Goal: Contribute content: Add original content to the website for others to see

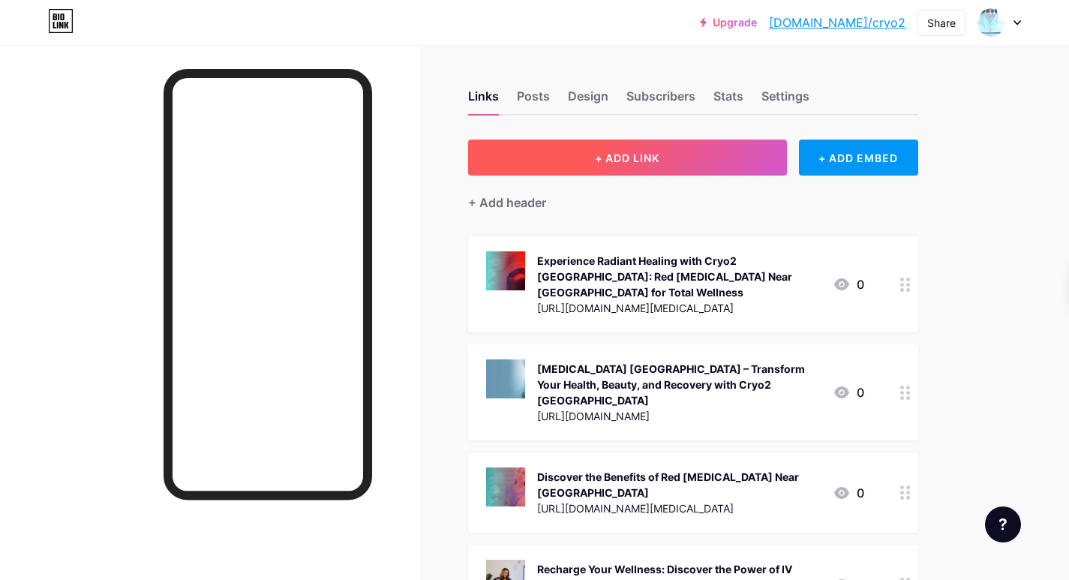
click at [647, 155] on span "+ ADD LINK" at bounding box center [627, 158] width 65 height 13
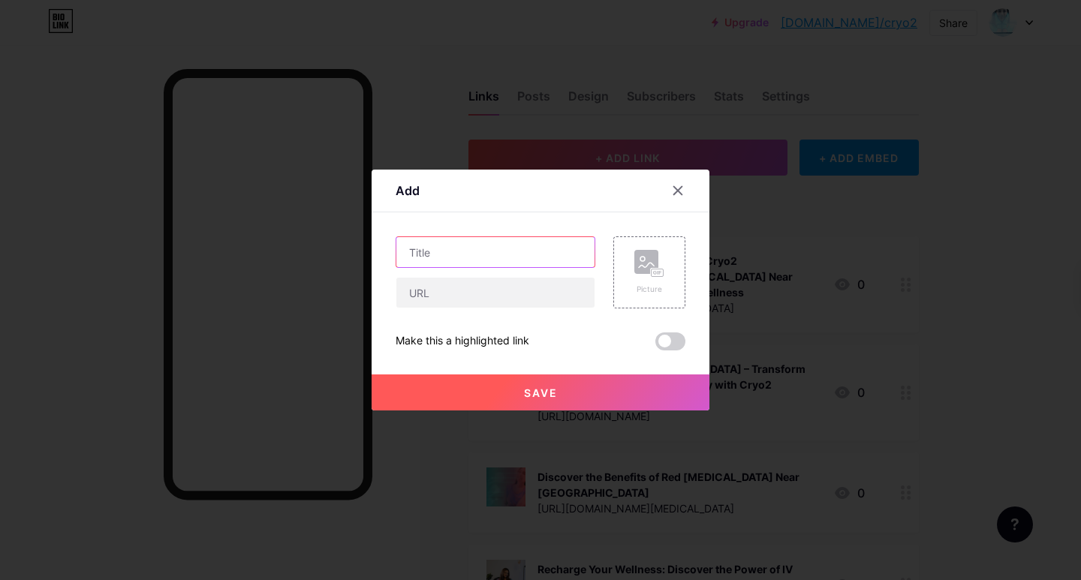
click at [493, 254] on input "text" at bounding box center [495, 252] width 198 height 30
paste input "5 Surprising Benefits of Compression Therapy [GEOGRAPHIC_DATA] Beyond Muscle Re…"
type input "5 Surprising Benefits of Compression Therapy [GEOGRAPHIC_DATA] Beyond Muscle Re…"
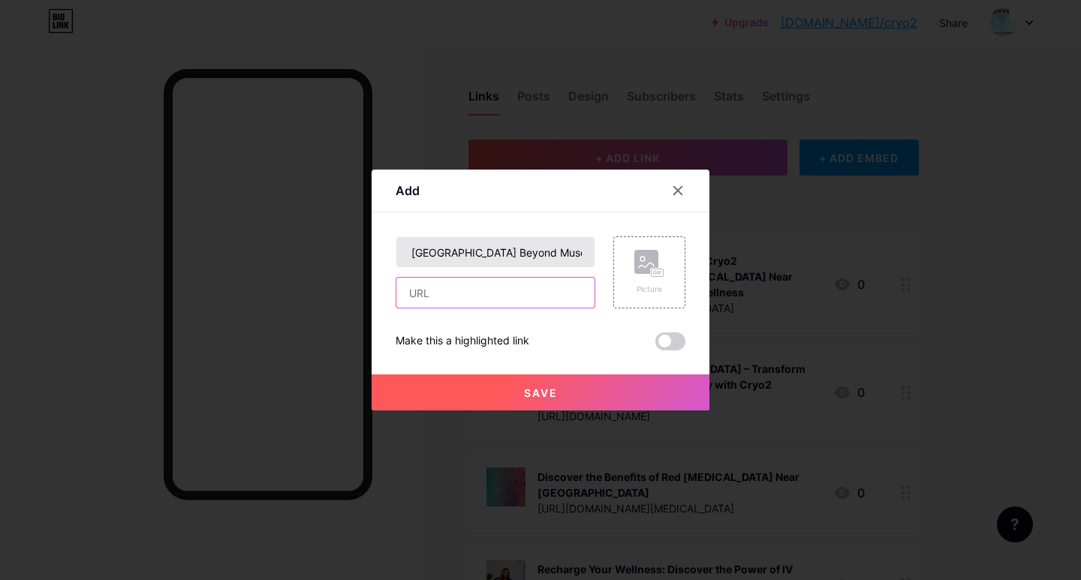
drag, startPoint x: 486, startPoint y: 301, endPoint x: 458, endPoint y: 265, distance: 45.5
click at [476, 298] on input "text" at bounding box center [495, 293] width 198 height 30
paste input "[URL][DOMAIN_NAME]"
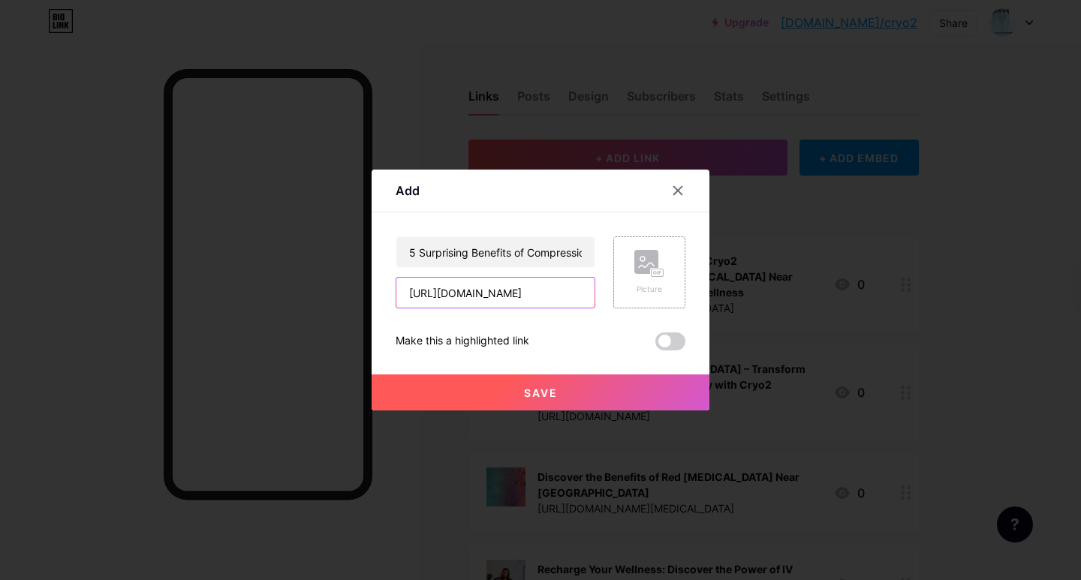
type input "[URL][DOMAIN_NAME]"
click at [660, 281] on div "Picture" at bounding box center [649, 272] width 30 height 45
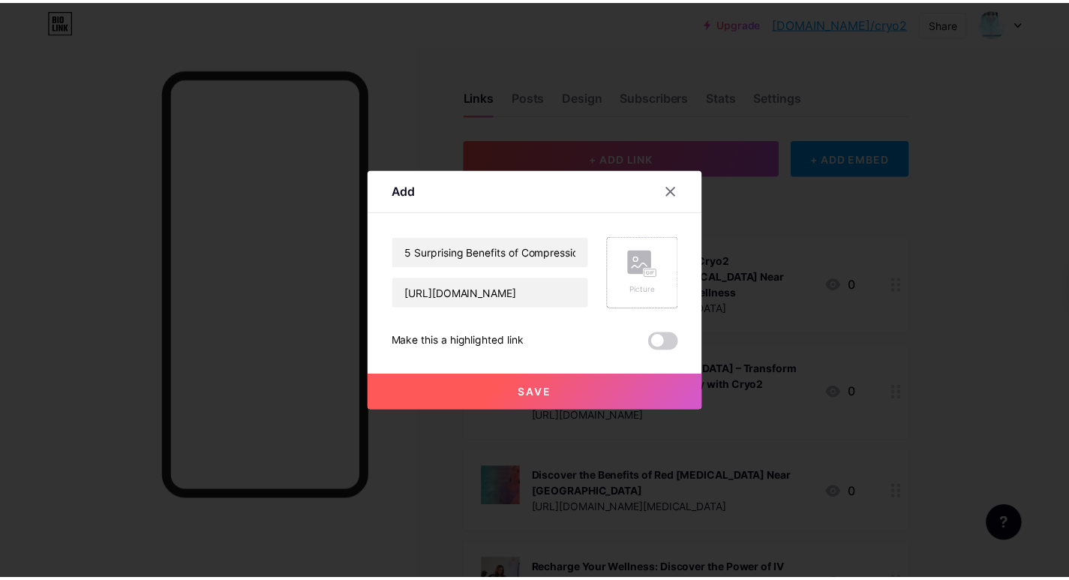
scroll to position [0, 0]
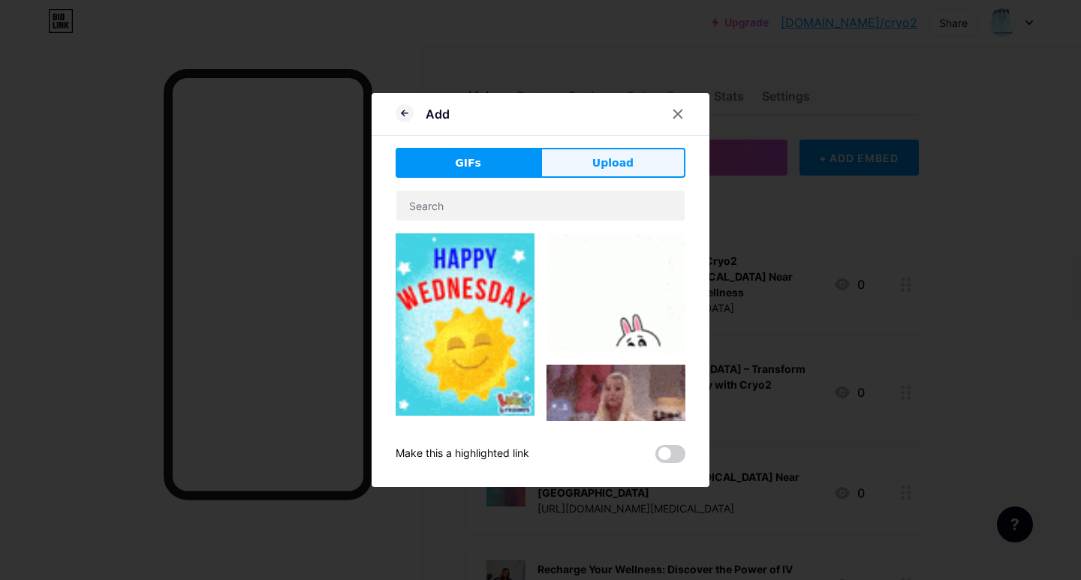
click at [623, 165] on span "Upload" at bounding box center [612, 163] width 41 height 16
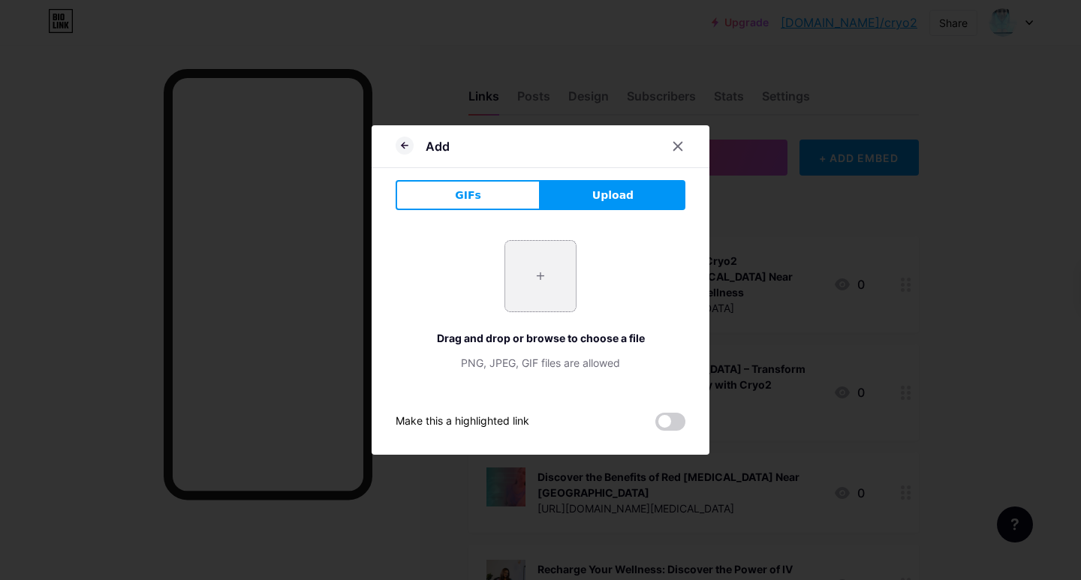
click at [544, 272] on input "file" at bounding box center [540, 276] width 71 height 71
type input "C:\fakepath\img-12 (3).png"
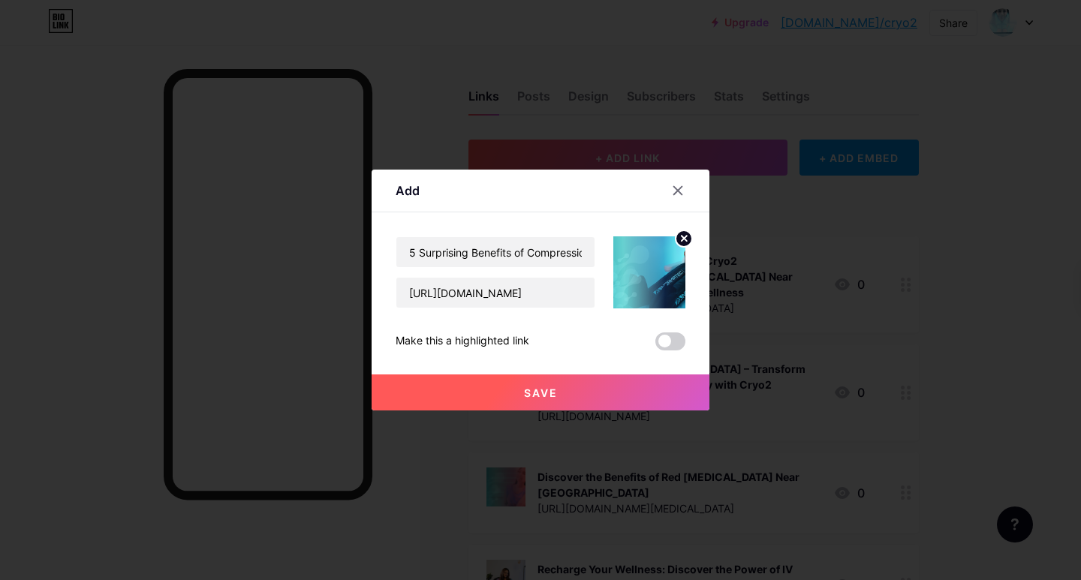
click at [611, 389] on button "Save" at bounding box center [540, 392] width 338 height 36
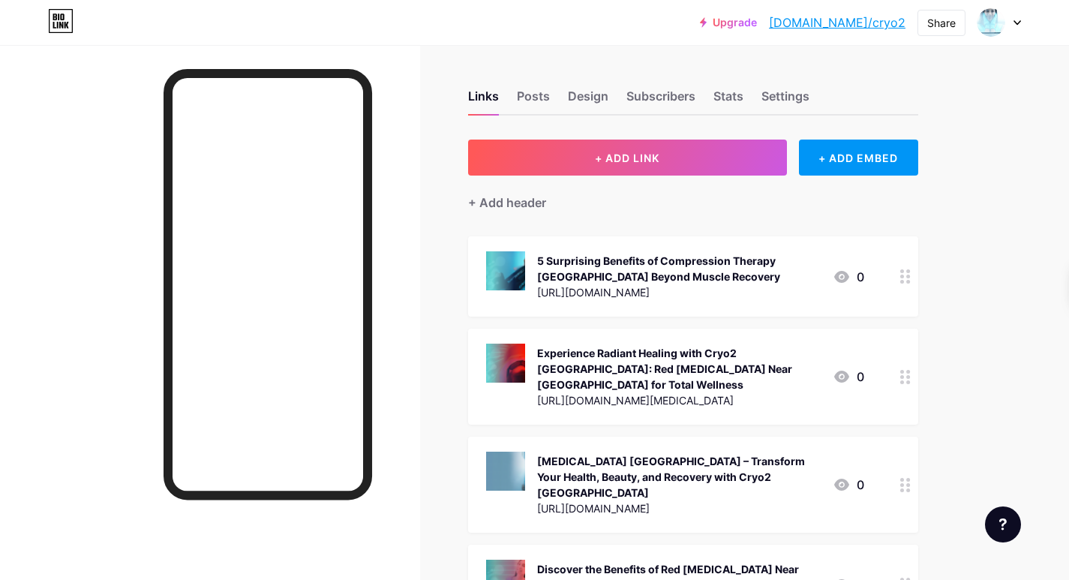
click at [844, 25] on link "[DOMAIN_NAME]/cryo2" at bounding box center [837, 23] width 137 height 18
